Goal: Find contact information: Find contact information

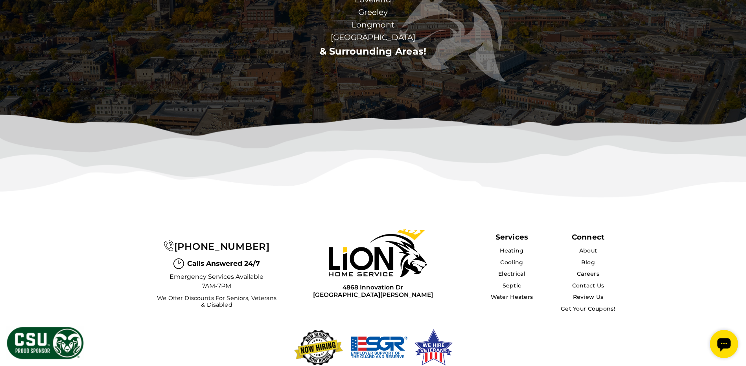
scroll to position [2516, 0]
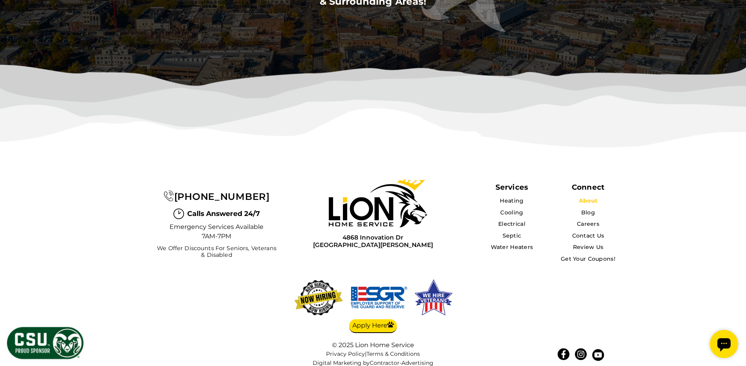
click at [591, 197] on link "About" at bounding box center [588, 200] width 18 height 7
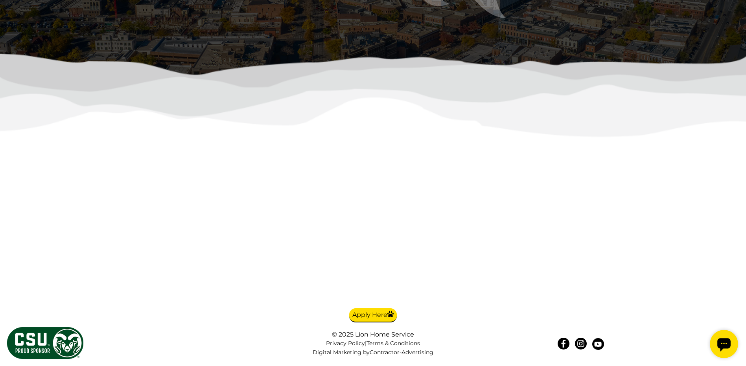
scroll to position [2145, 0]
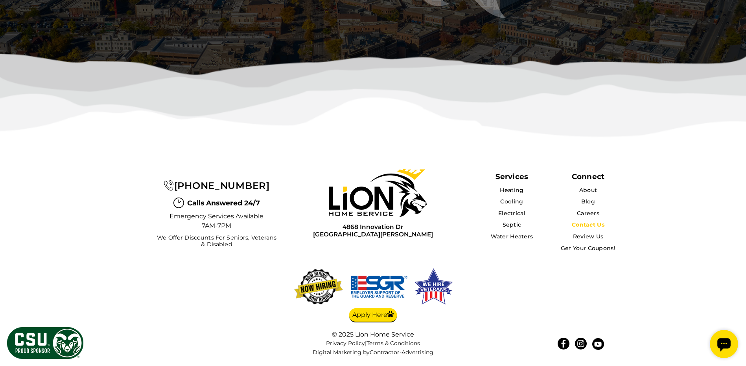
click at [593, 226] on link "Contact Us" at bounding box center [588, 224] width 33 height 7
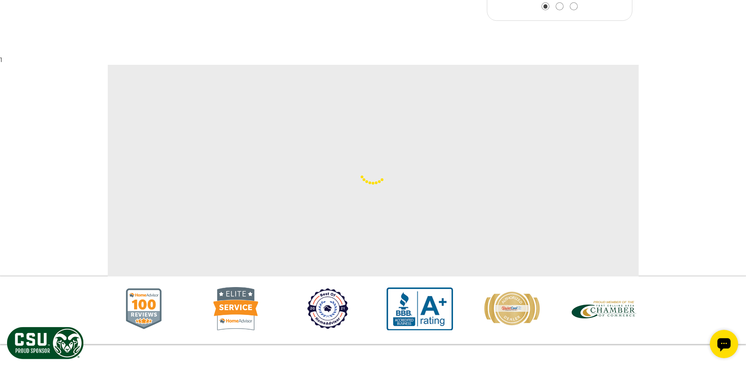
scroll to position [983, 0]
